Goal: Task Accomplishment & Management: Use online tool/utility

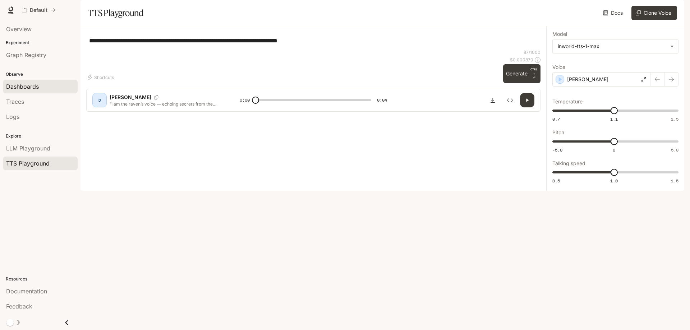
click at [20, 86] on span "Dashboards" at bounding box center [22, 86] width 33 height 9
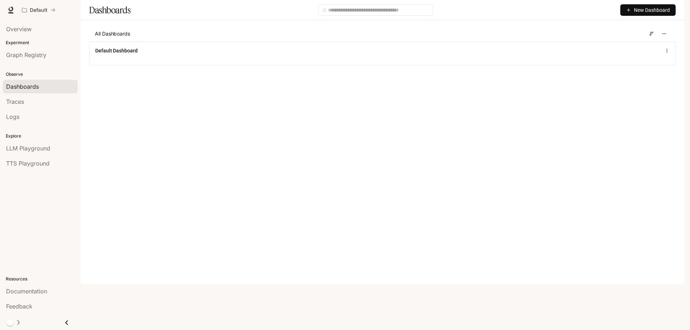
click at [644, 14] on span "New Dashboard" at bounding box center [652, 10] width 36 height 8
click at [639, 45] on div "Create dashboard" at bounding box center [640, 46] width 60 height 8
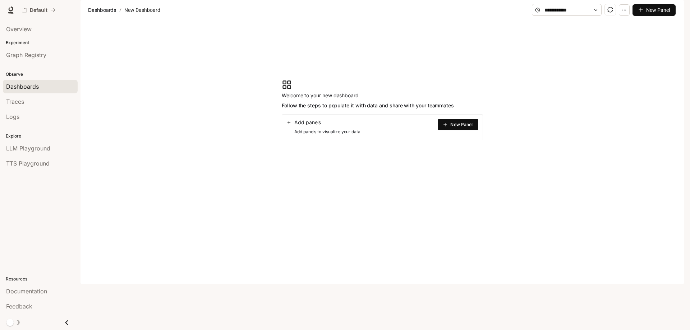
click at [448, 130] on button "New Panel" at bounding box center [458, 125] width 41 height 12
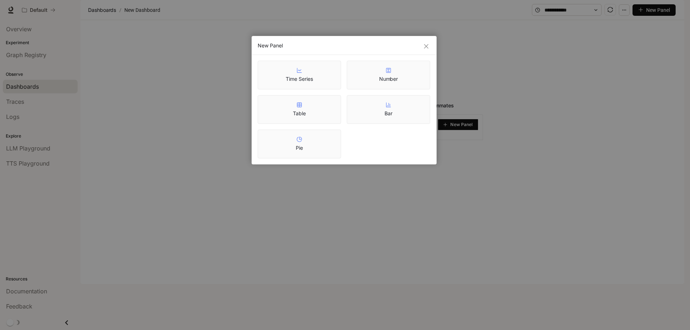
click at [534, 129] on div "New Panel Time Series Number Table Bar Pie" at bounding box center [345, 165] width 690 height 330
